Goal: Navigation & Orientation: Find specific page/section

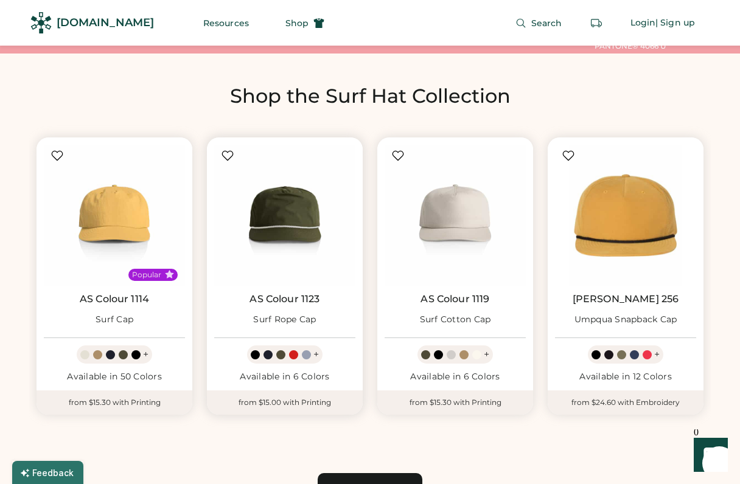
scroll to position [553, 0]
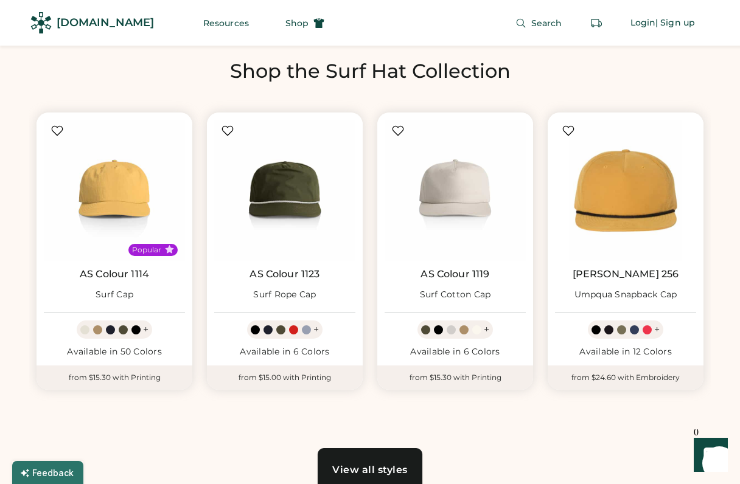
click at [349, 456] on link "View all styles" at bounding box center [370, 471] width 105 height 44
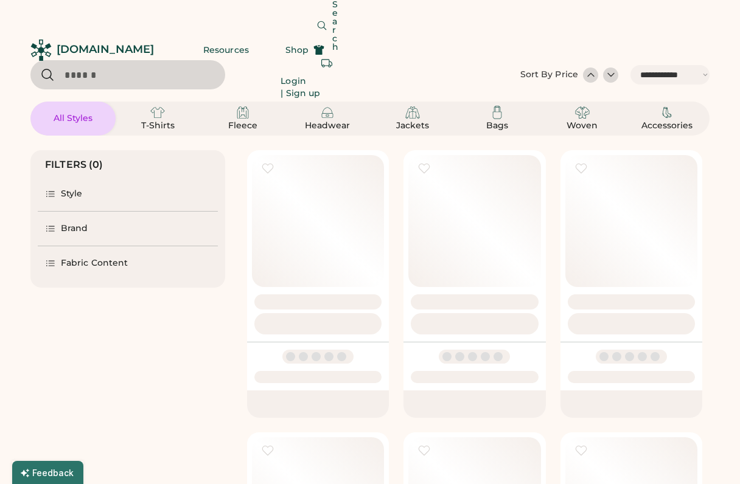
select select "*****"
select select "*"
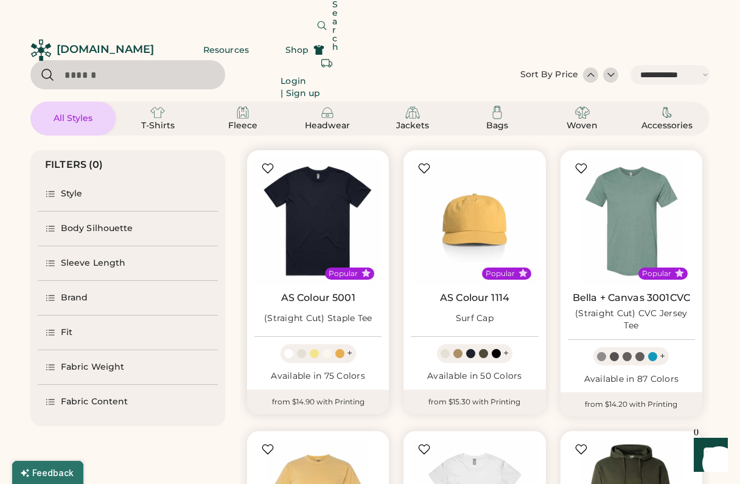
scroll to position [83, 0]
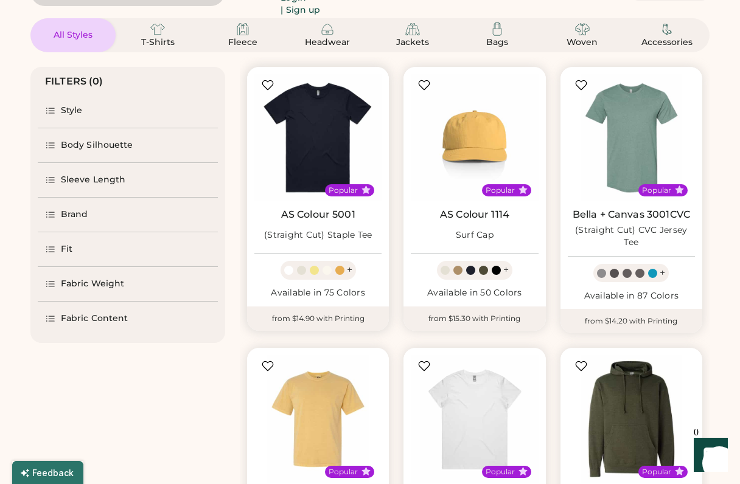
select select "*****"
select select "*"
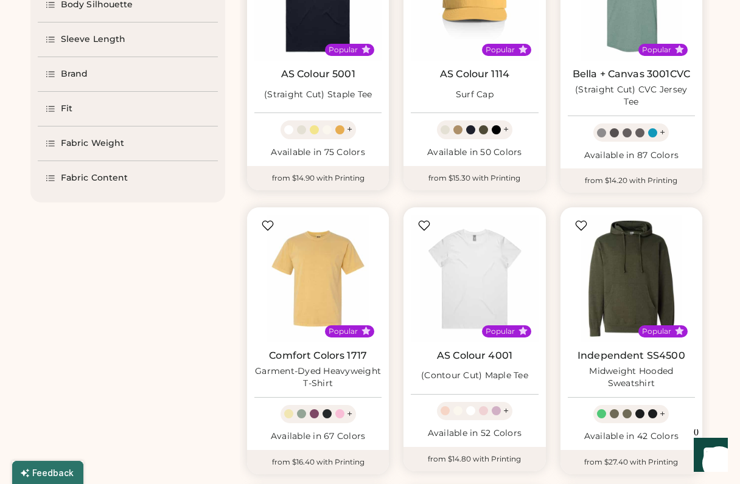
scroll to position [0, 0]
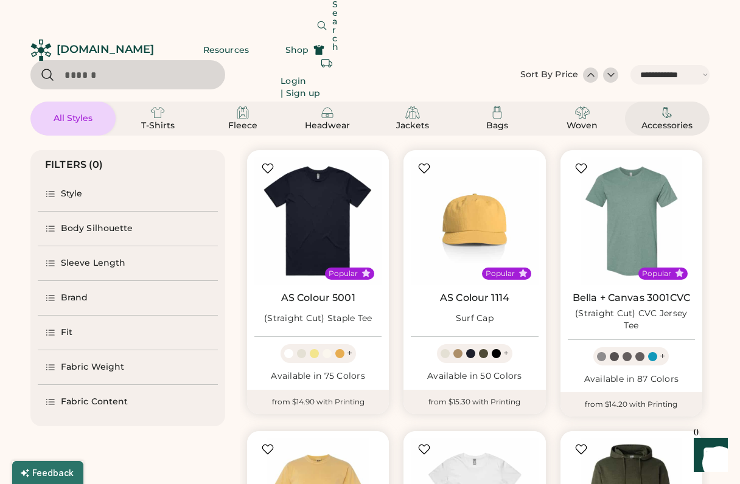
click at [658, 116] on div "Accessories" at bounding box center [668, 118] width 56 height 27
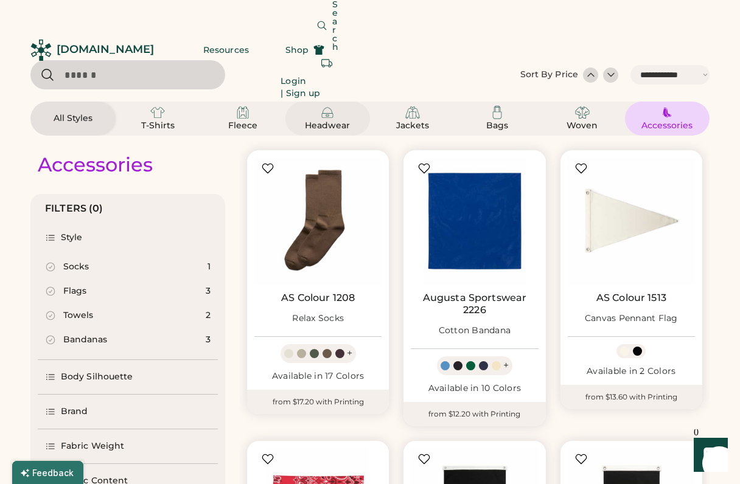
click at [338, 119] on div "Headwear" at bounding box center [328, 118] width 56 height 27
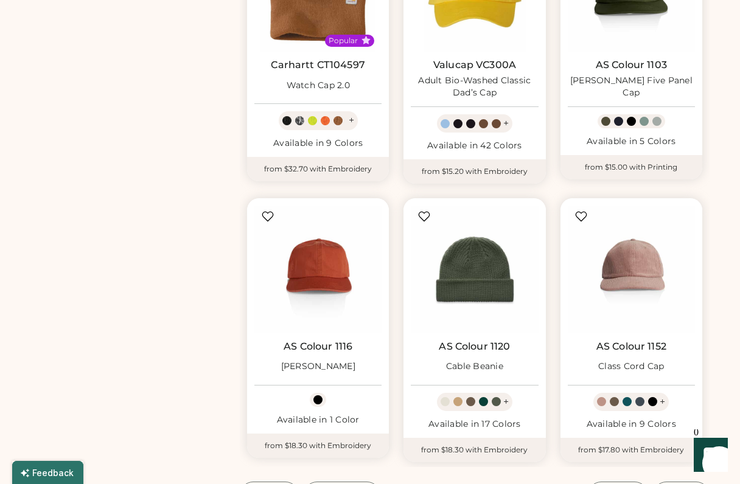
scroll to position [1025, 0]
